Goal: Participate in discussion: Engage in conversation with other users on a specific topic

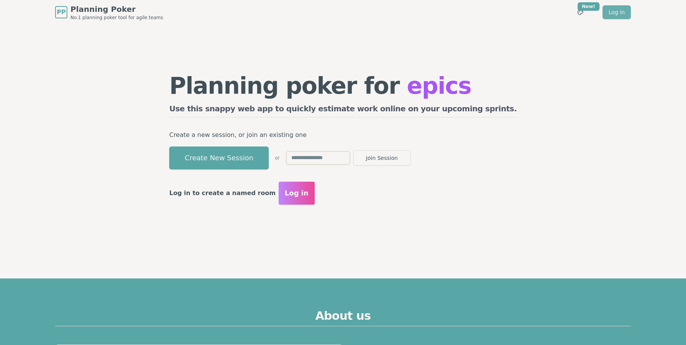
click at [617, 12] on link "Log in" at bounding box center [617, 12] width 28 height 14
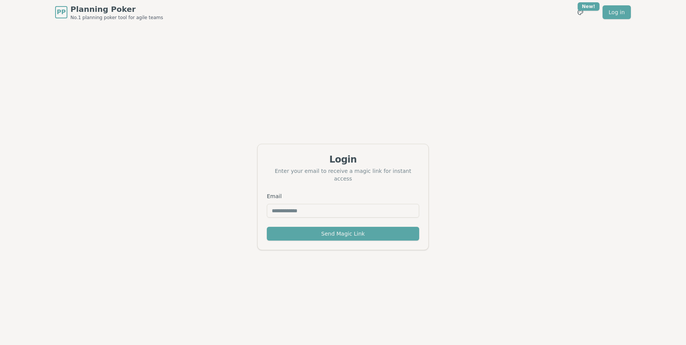
click at [332, 204] on input "Email" at bounding box center [343, 211] width 152 height 14
click at [345, 127] on div "Login Enter your email to receive a magic link for instant access Email Send Ma…" at bounding box center [343, 196] width 686 height 345
click at [323, 194] on div "Email" at bounding box center [343, 205] width 152 height 26
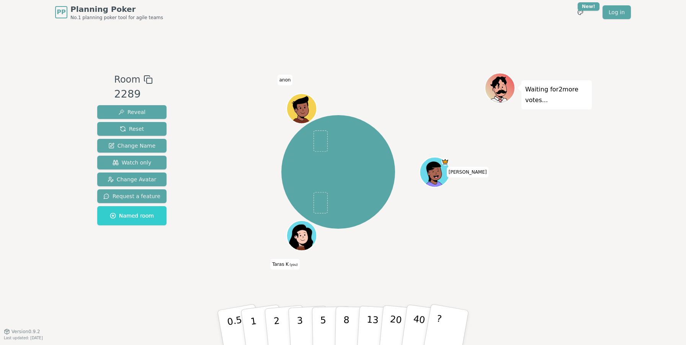
click at [377, 41] on div "Room 2289 Reveal Reset Change Name Watch only Change Avatar Request a feature N…" at bounding box center [343, 177] width 498 height 307
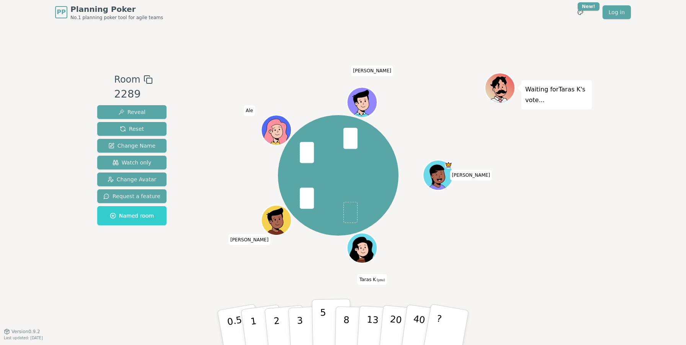
click at [320, 326] on p "5" at bounding box center [323, 327] width 7 height 41
click at [299, 327] on p "3" at bounding box center [300, 329] width 8 height 42
click at [322, 327] on p "5" at bounding box center [323, 327] width 7 height 41
click at [252, 333] on p "1" at bounding box center [254, 329] width 11 height 42
